Goal: Check status: Check status

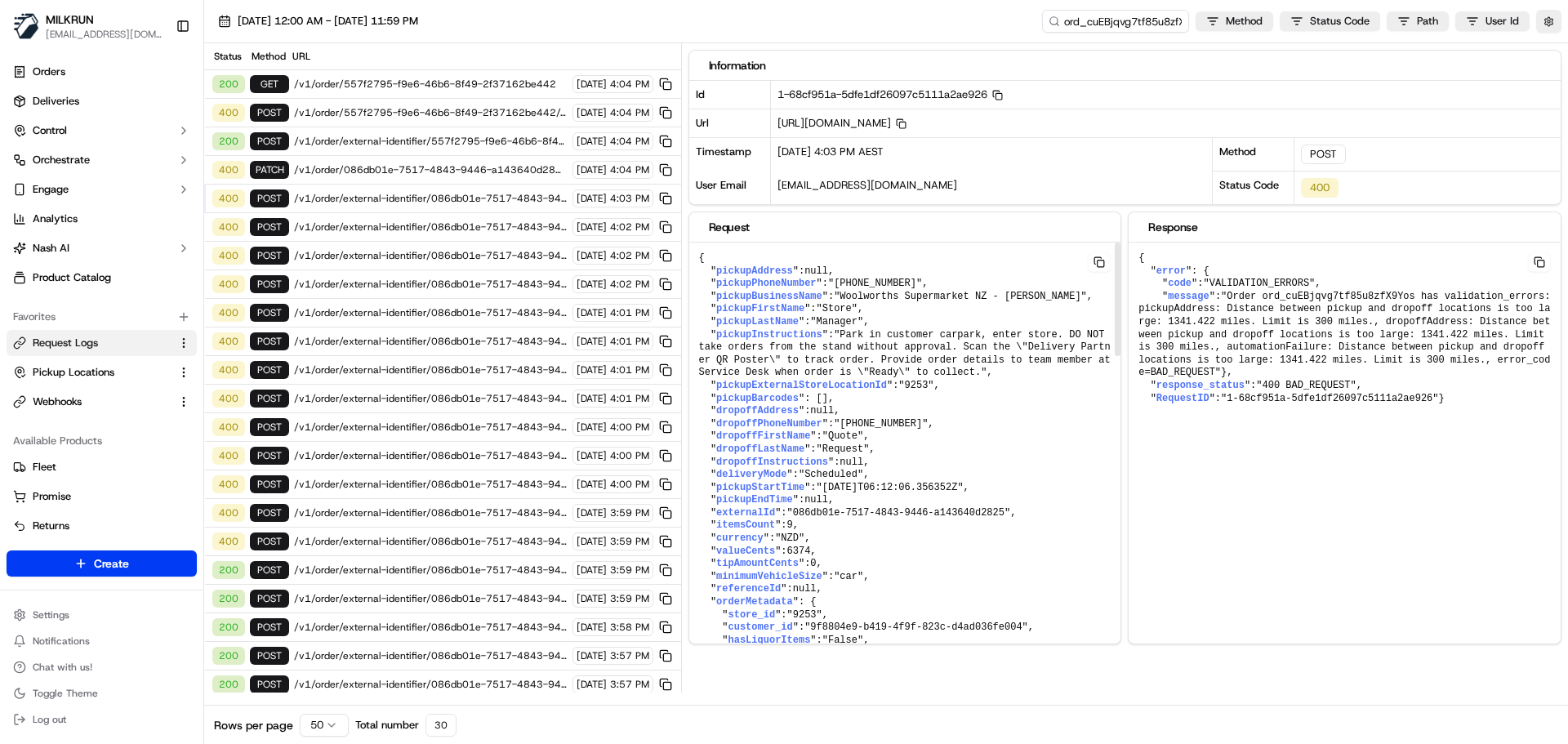
drag, startPoint x: 1119, startPoint y: 507, endPoint x: 1111, endPoint y: 298, distance: 209.2
click at [1115, 298] on div at bounding box center [1117, 299] width 5 height 114
